Goal: Communication & Community: Answer question/provide support

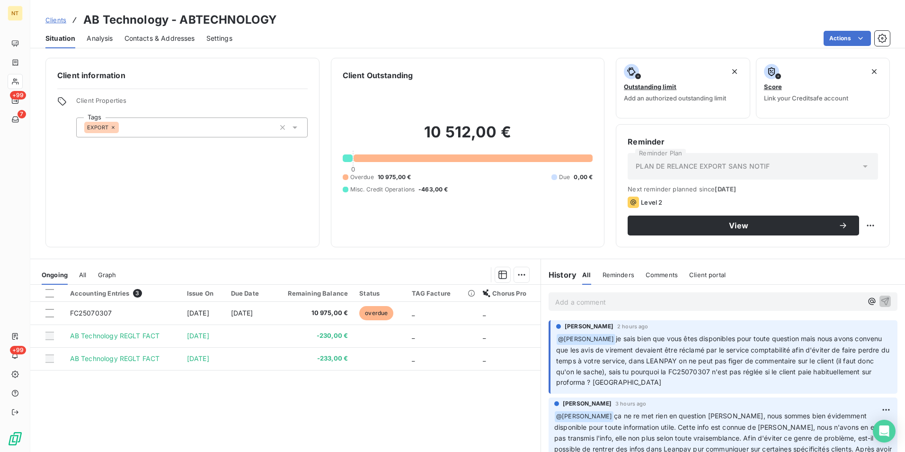
click at [598, 304] on p "Add a comment ﻿" at bounding box center [708, 302] width 307 height 12
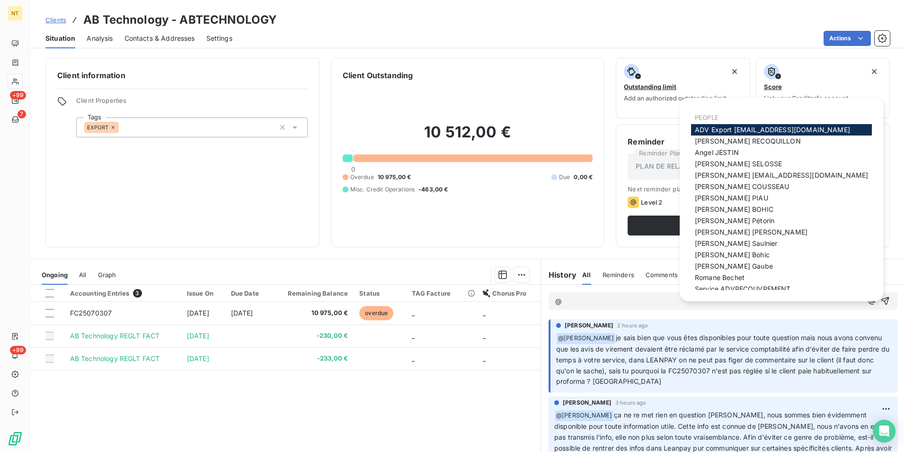
click at [354, 376] on div "Accounting Entries 3 Issue On Due Date Remaining Balance Status TAG Facture Cho…" at bounding box center [285, 376] width 510 height 182
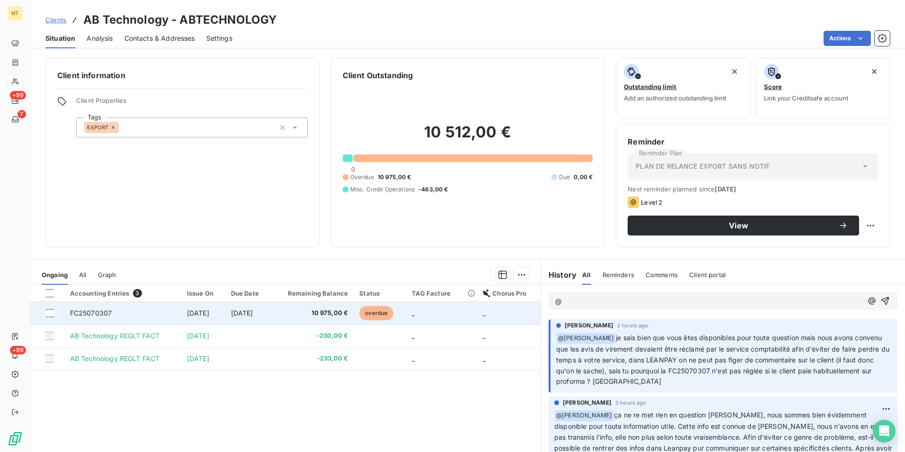
click at [271, 316] on td "[DATE]" at bounding box center [247, 313] width 45 height 23
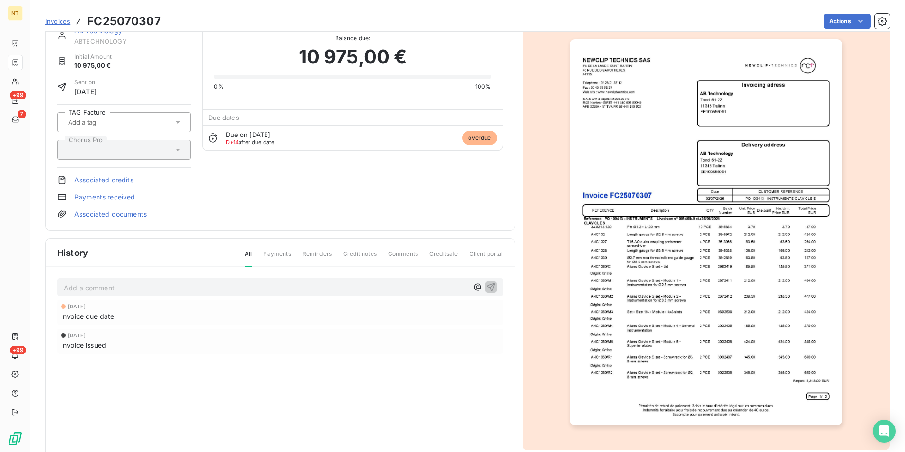
scroll to position [45, 0]
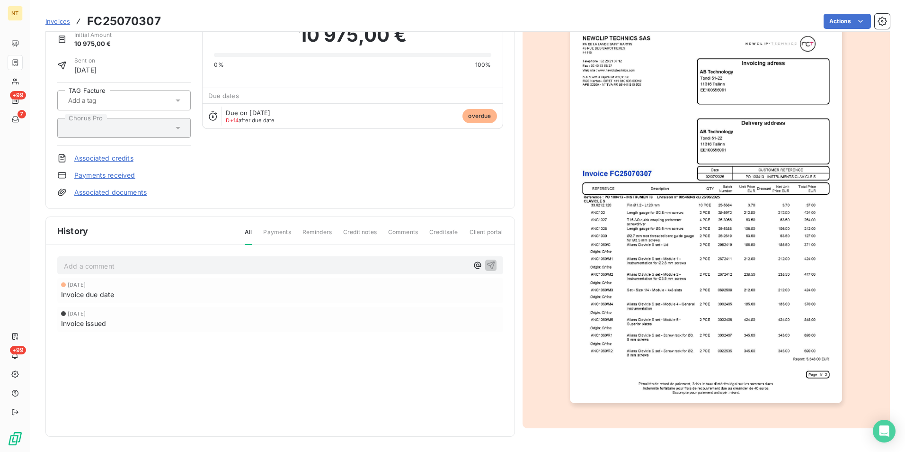
click at [671, 297] on img "button" at bounding box center [706, 210] width 272 height 385
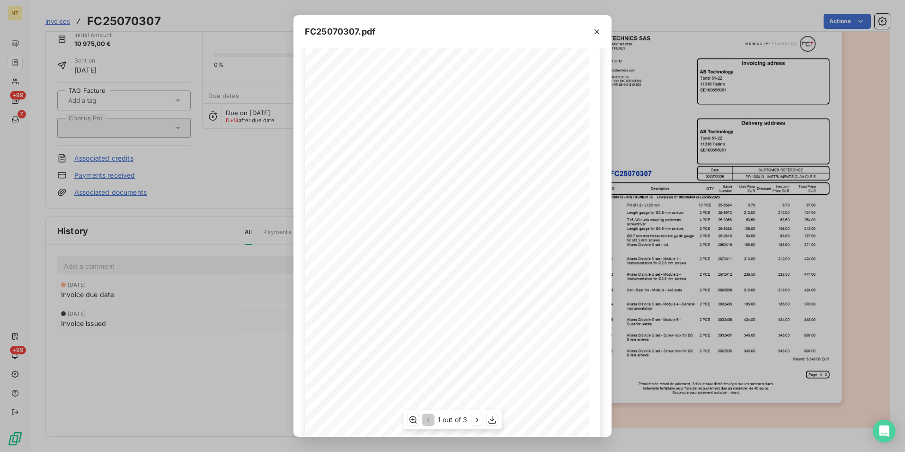
scroll to position [0, 0]
click at [595, 29] on icon "button" at bounding box center [597, 31] width 5 height 5
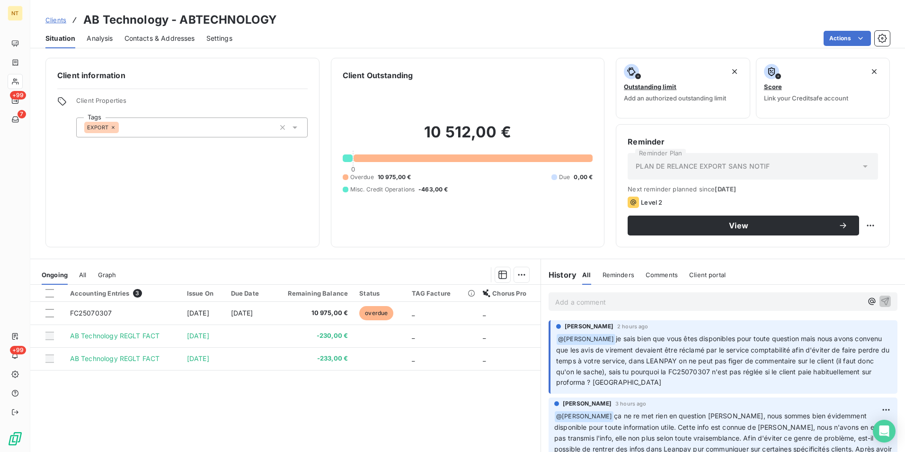
click at [648, 303] on p "Add a comment ﻿" at bounding box center [708, 302] width 307 height 12
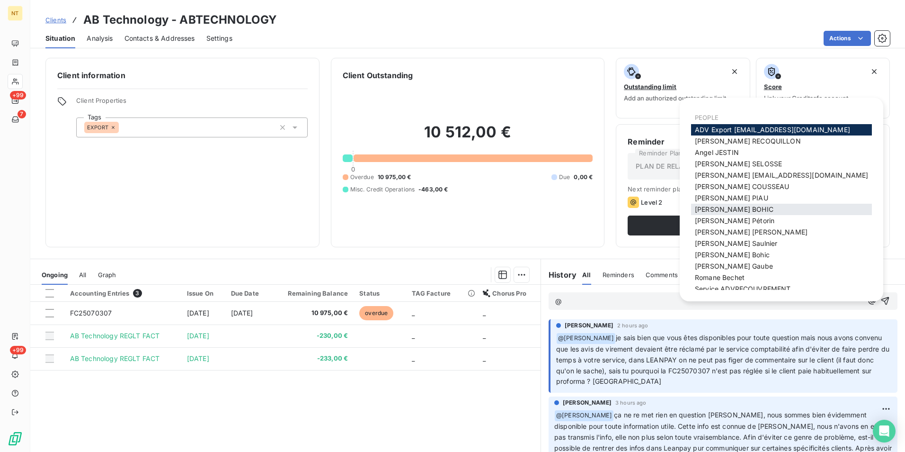
click at [731, 207] on span "[PERSON_NAME]" at bounding box center [734, 209] width 79 height 8
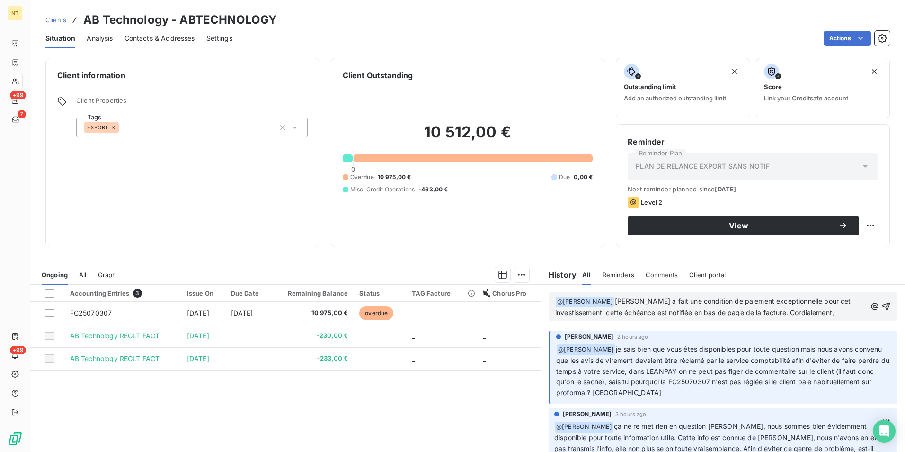
drag, startPoint x: 873, startPoint y: 305, endPoint x: 863, endPoint y: 311, distance: 11.5
click at [882, 306] on icon "button" at bounding box center [886, 306] width 9 height 9
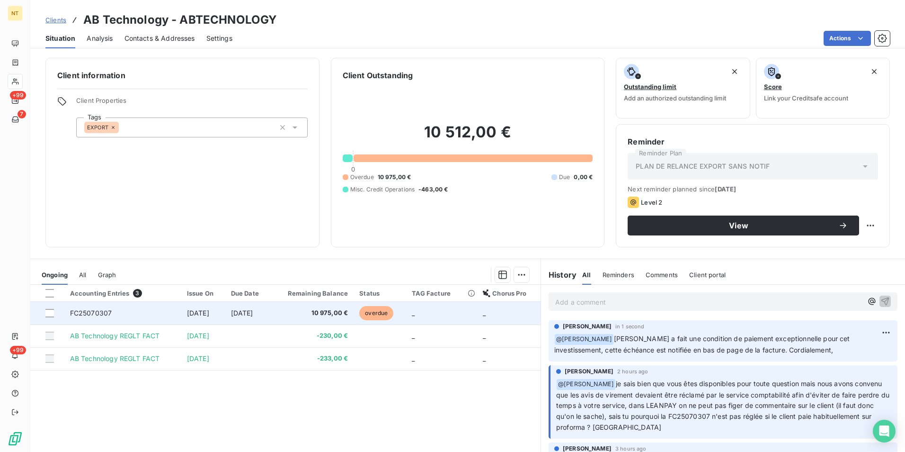
click at [246, 313] on span "[DATE]" at bounding box center [242, 313] width 22 height 8
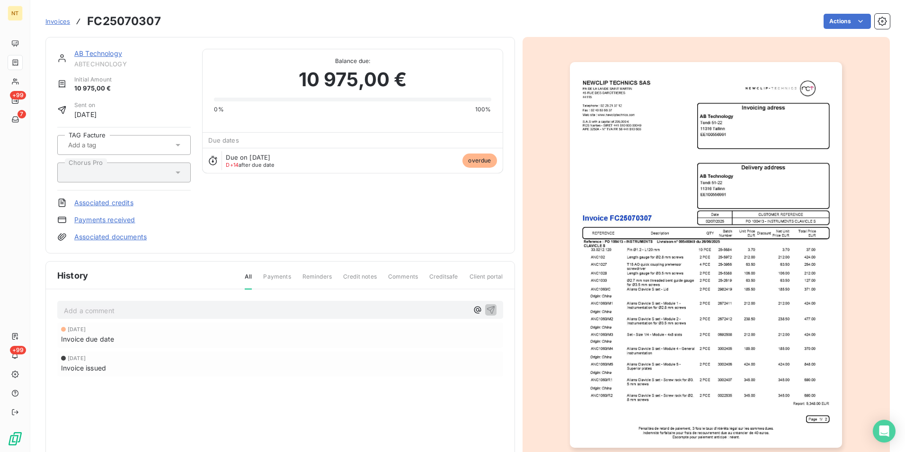
drag, startPoint x: 288, startPoint y: 392, endPoint x: 303, endPoint y: 281, distance: 112.2
click at [288, 391] on div "[DATE] Invoice due date [DATE] Invoice issued" at bounding box center [280, 368] width 446 height 92
click at [318, 202] on div "AB Technology ABTECHNOLOGY Initial Amount 10 975,00 € Sent on [DATE] TAG Factur…" at bounding box center [280, 145] width 446 height 193
click at [314, 212] on div "AB Technology ABTECHNOLOGY Initial Amount 10 975,00 € Sent on [DATE] TAG Factur…" at bounding box center [280, 145] width 446 height 193
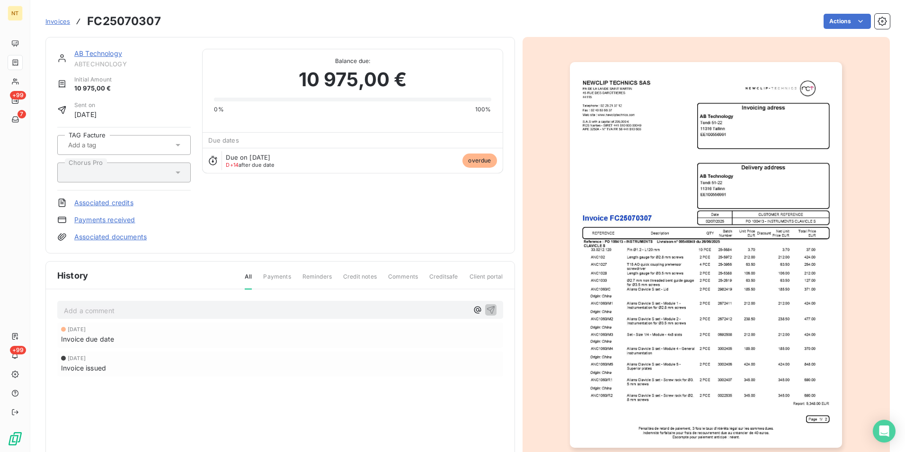
click at [314, 212] on div "AB Technology ABTECHNOLOGY Initial Amount 10 975,00 € Sent on [DATE] TAG Factur…" at bounding box center [280, 145] width 446 height 193
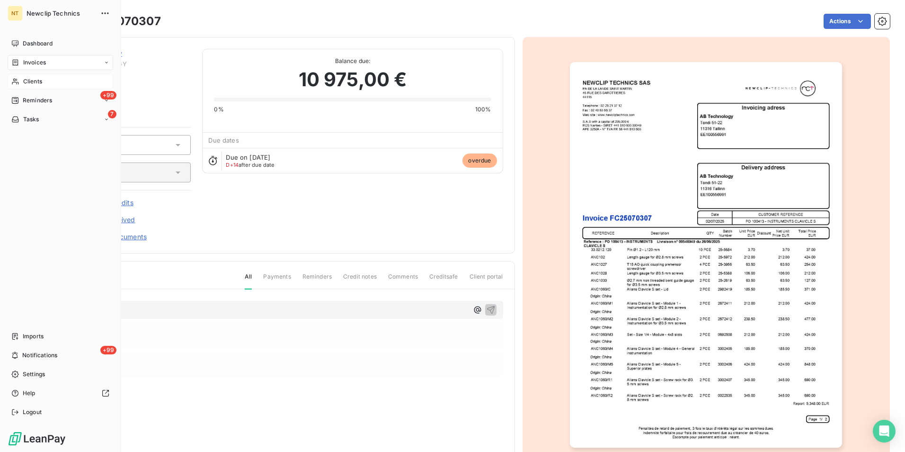
click at [34, 81] on span "Clients" at bounding box center [32, 81] width 19 height 9
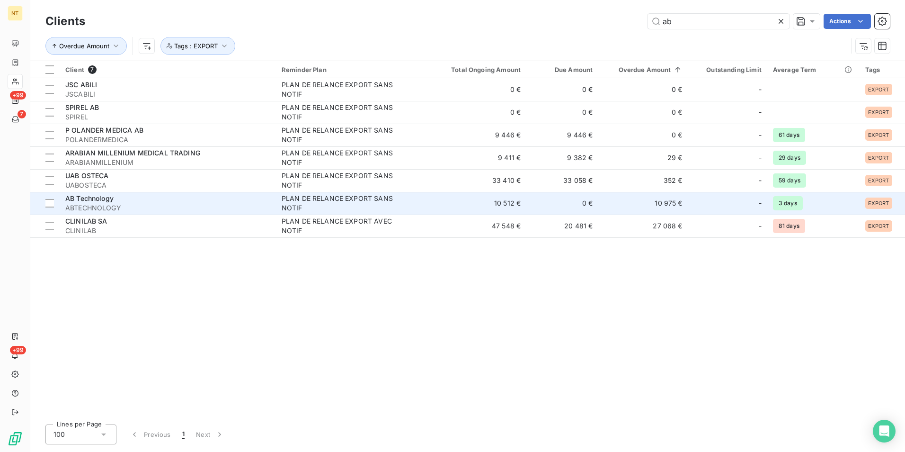
click at [142, 205] on span "ABTECHNOLOGY" at bounding box center [167, 207] width 205 height 9
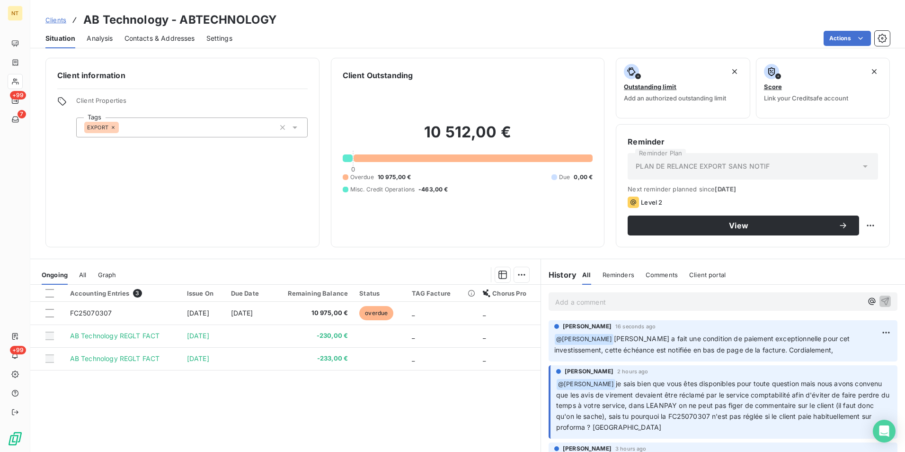
click at [745, 209] on div "Next reminder planned since [DATE] Level 2 View" at bounding box center [753, 210] width 250 height 50
click at [745, 223] on span "View" at bounding box center [738, 226] width 199 height 8
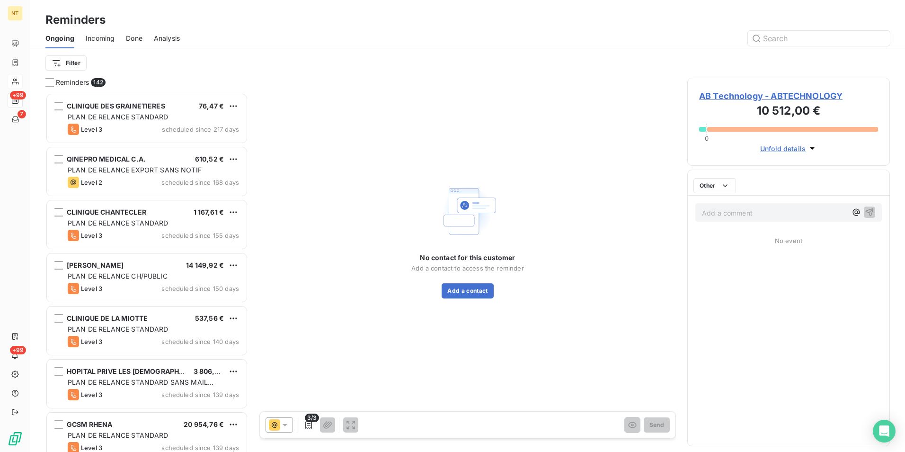
scroll to position [352, 196]
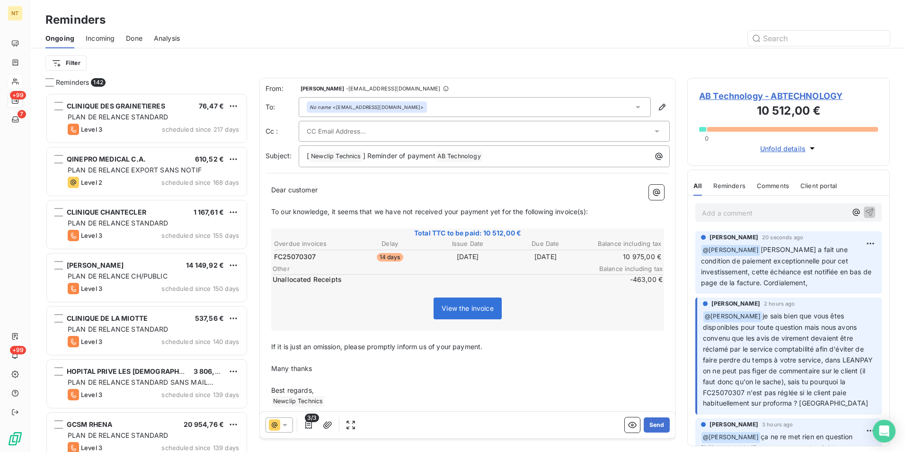
click at [303, 189] on span "Dear customer" at bounding box center [294, 190] width 46 height 8
click at [433, 19] on div "Reminders" at bounding box center [467, 19] width 875 height 17
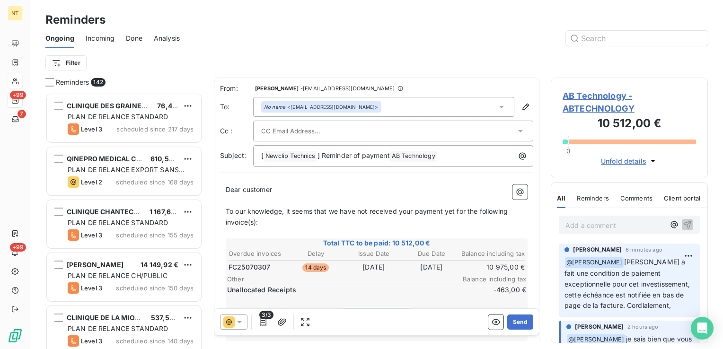
scroll to position [249, 150]
click at [343, 131] on input "text" at bounding box center [312, 131] width 102 height 14
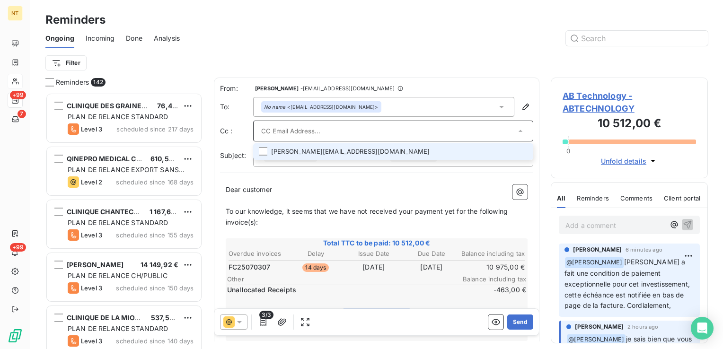
click at [333, 153] on li "[PERSON_NAME][EMAIL_ADDRESS][DOMAIN_NAME]" at bounding box center [393, 151] width 280 height 17
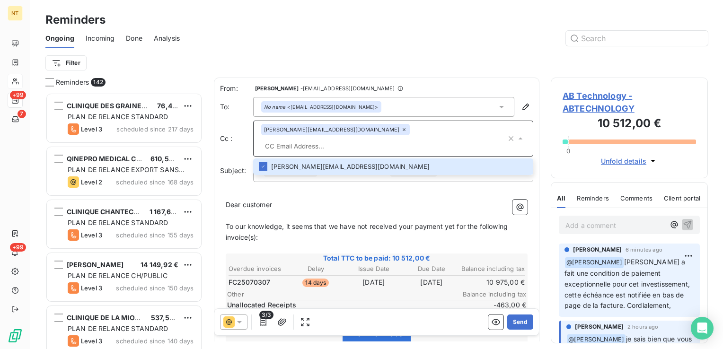
click at [341, 105] on div "No name <[EMAIL_ADDRESS][DOMAIN_NAME]>" at bounding box center [383, 107] width 261 height 20
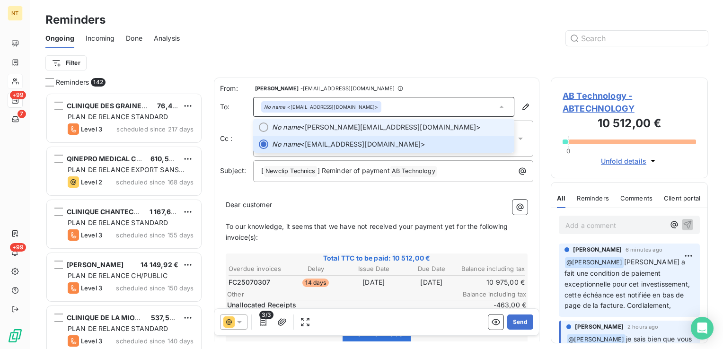
click at [410, 125] on span "No name <[PERSON_NAME][EMAIL_ADDRESS][DOMAIN_NAME]>" at bounding box center [390, 127] width 237 height 9
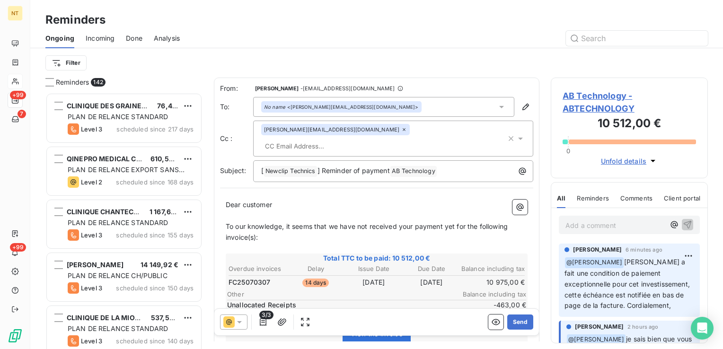
click at [371, 139] on input "text" at bounding box center [315, 146] width 109 height 14
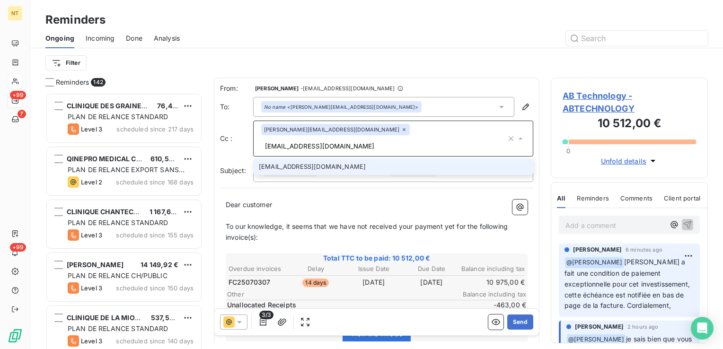
type input "[EMAIL_ADDRESS][DOMAIN_NAME]"
click at [317, 159] on li "[EMAIL_ADDRESS][DOMAIN_NAME]" at bounding box center [393, 167] width 280 height 17
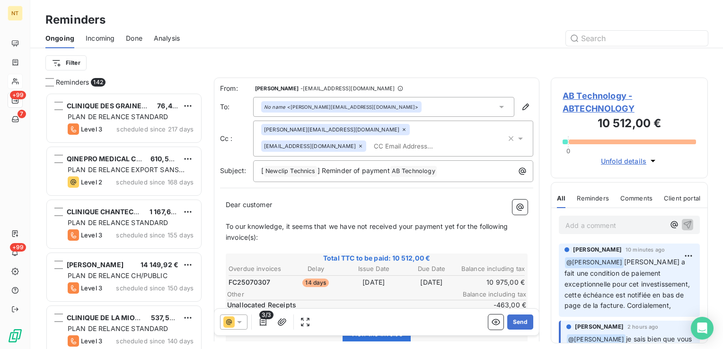
click at [335, 200] on p "Dear customer ﻿ ﻿ ﻿" at bounding box center [377, 205] width 302 height 11
click at [256, 202] on span "Dear customer" at bounding box center [249, 205] width 46 height 8
click at [258, 234] on span "To our knowledge, it seems that we have not received your payment yet for the f…" at bounding box center [368, 232] width 284 height 19
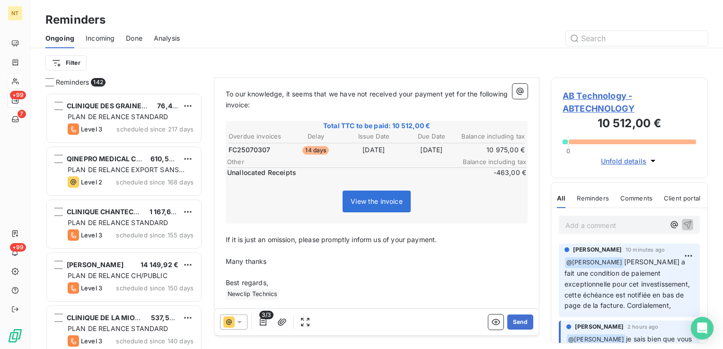
scroll to position [140, 0]
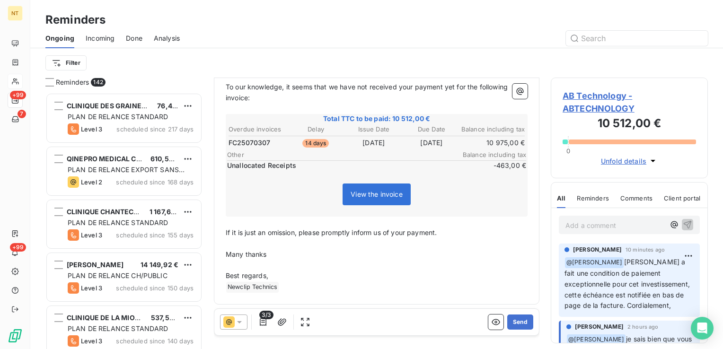
click at [444, 233] on p "If it is just an omission, please promptly inform us of your payment." at bounding box center [377, 233] width 302 height 11
drag, startPoint x: 290, startPoint y: 285, endPoint x: 231, endPoint y: 288, distance: 59.3
click at [231, 288] on p "﻿ Newclip Technics ﻿ ﻿" at bounding box center [377, 287] width 302 height 11
click at [515, 324] on button "Send" at bounding box center [521, 322] width 26 height 15
